Goal: Task Accomplishment & Management: Complete application form

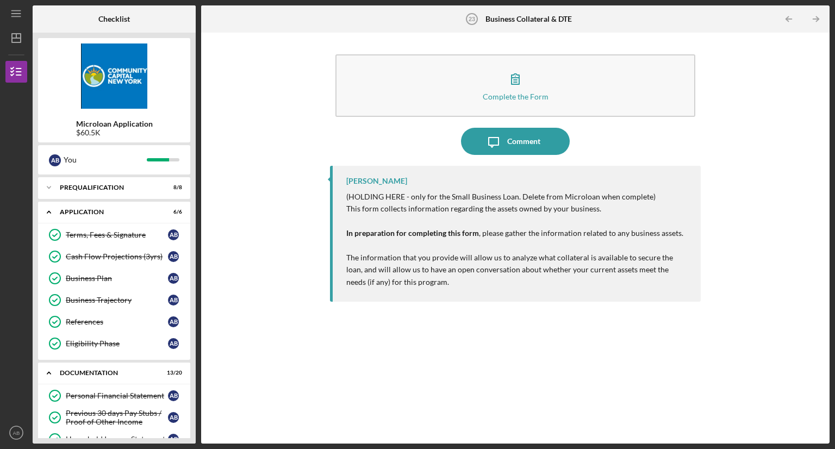
scroll to position [435, 0]
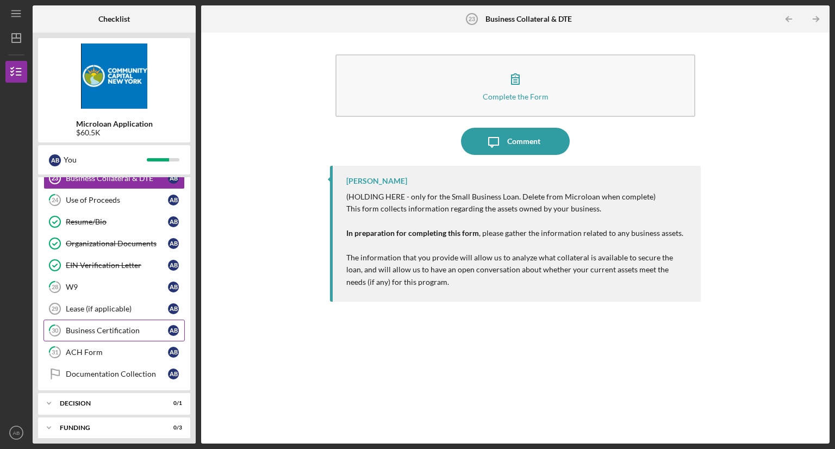
click at [111, 326] on div "Business Certification" at bounding box center [117, 330] width 102 height 9
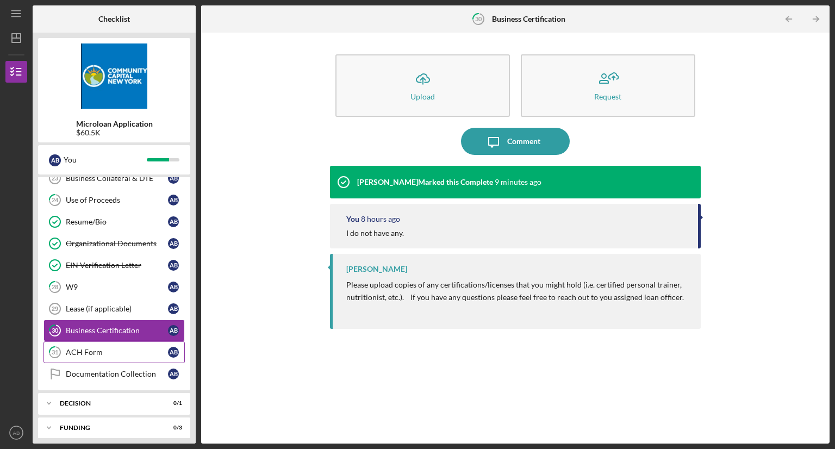
click at [106, 348] on div "ACH Form" at bounding box center [117, 352] width 102 height 9
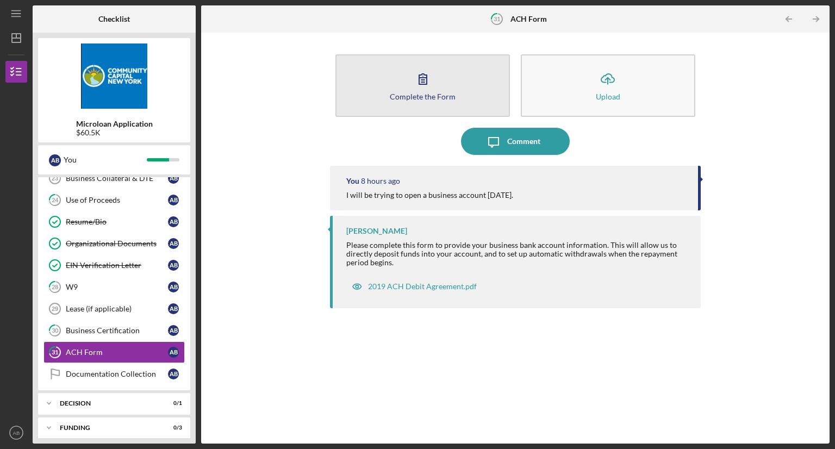
click at [372, 74] on button "Complete the Form Form" at bounding box center [422, 85] width 175 height 63
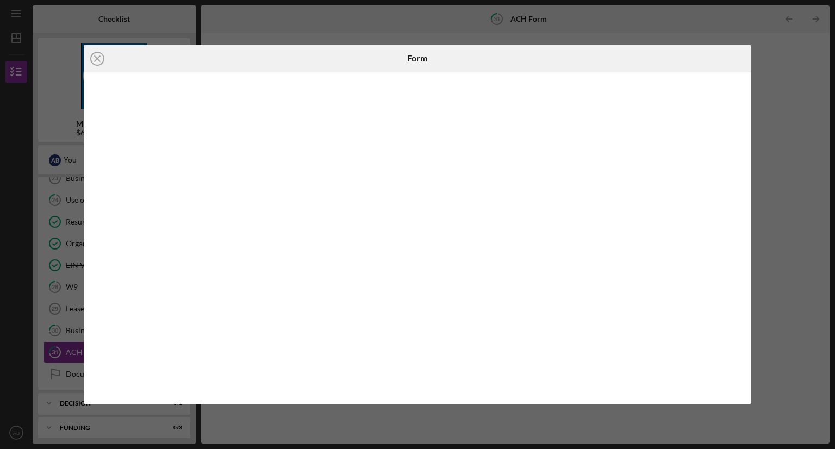
click at [743, 189] on div at bounding box center [418, 238] width 668 height 332
click at [746, 248] on div at bounding box center [418, 238] width 668 height 332
drag, startPoint x: 746, startPoint y: 248, endPoint x: 770, endPoint y: 310, distance: 66.4
click at [770, 310] on div "Icon/Close Form" at bounding box center [417, 224] width 835 height 449
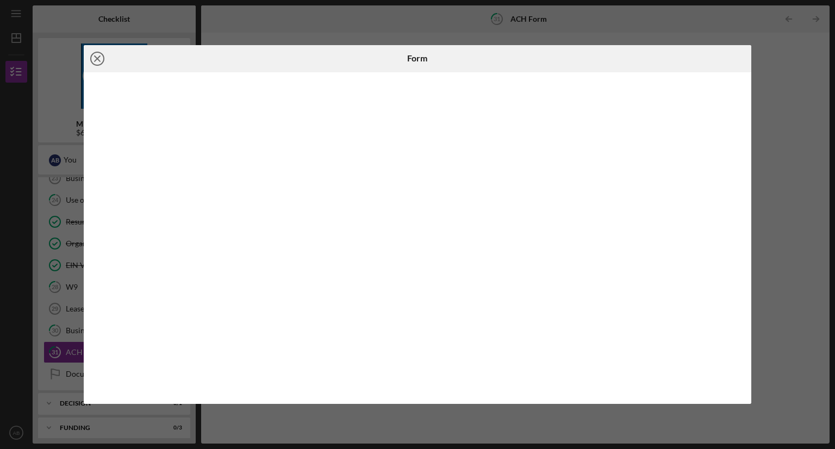
click at [96, 54] on icon "Icon/Close" at bounding box center [97, 58] width 27 height 27
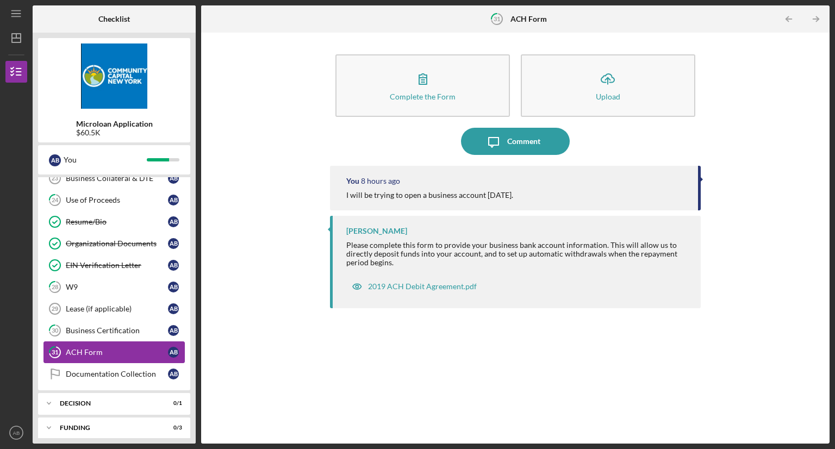
click at [84, 348] on div "ACH Form" at bounding box center [117, 352] width 102 height 9
click at [90, 326] on div "Business Certification" at bounding box center [117, 330] width 102 height 9
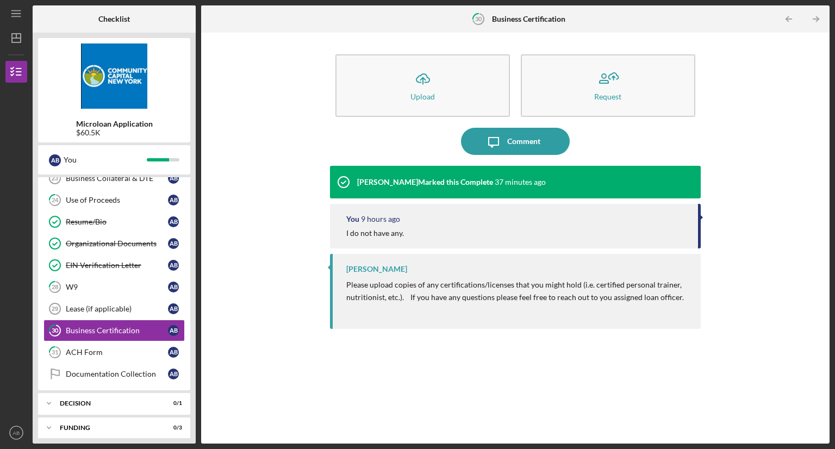
drag, startPoint x: 194, startPoint y: 261, endPoint x: 194, endPoint y: 229, distance: 32.1
click at [194, 229] on div "Microloan Application $60.5K A B You Icon/Expander Prequalification 8 / 8 Icon/…" at bounding box center [114, 238] width 163 height 411
click at [389, 237] on div "I do not have any." at bounding box center [375, 233] width 58 height 9
click at [388, 238] on div "I do not have any." at bounding box center [375, 233] width 58 height 9
